Goal: Navigation & Orientation: Find specific page/section

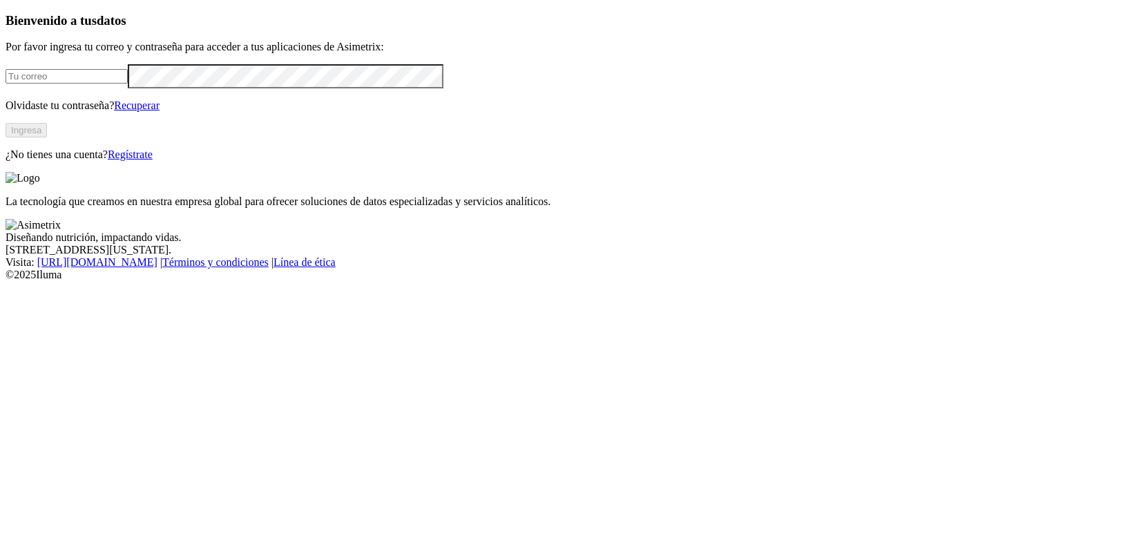
type input "[PERSON_NAME][EMAIL_ADDRESS][DOMAIN_NAME]"
click at [47, 137] on button "Ingresa" at bounding box center [26, 130] width 41 height 15
